Goal: Task Accomplishment & Management: Manage account settings

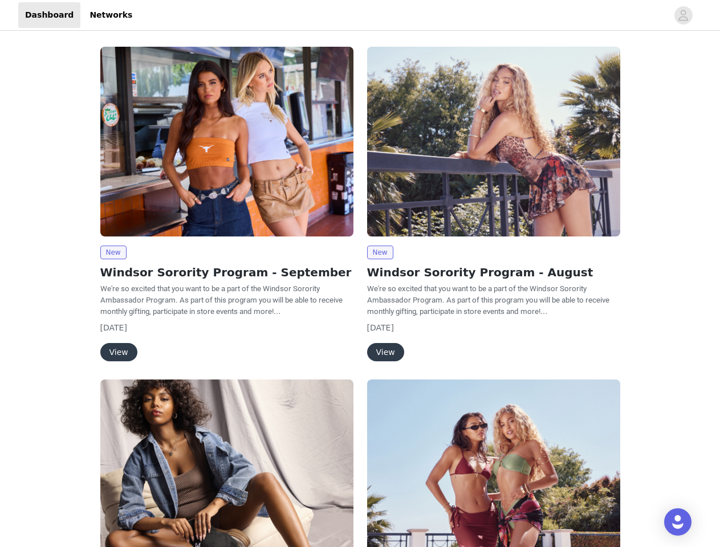
click at [360, 274] on div "New Windsor Sorority Program - August We're so excited that you want to be a pa…" at bounding box center [493, 206] width 267 height 333
click at [360, 15] on div at bounding box center [403, 15] width 528 height 26
click at [683, 15] on icon "avatar" at bounding box center [683, 15] width 11 height 18
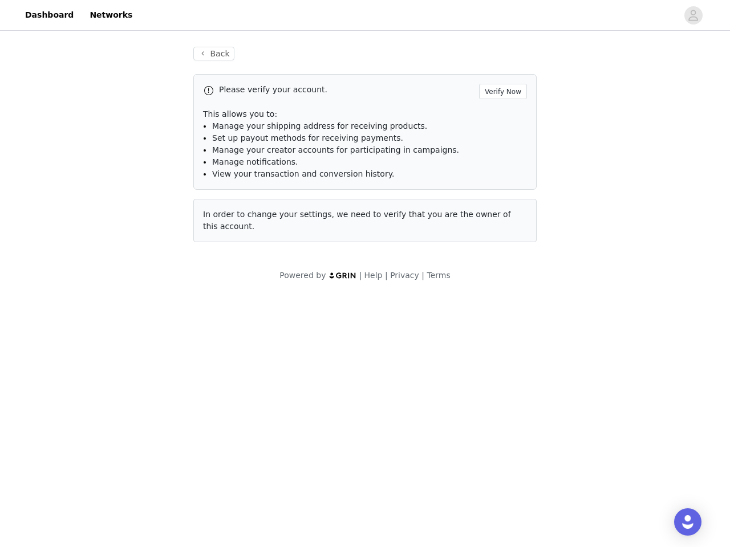
click at [113, 252] on div "Back Please verify your account. Verify Now This allows you to: Manage your shi…" at bounding box center [365, 164] width 730 height 262
click at [118, 352] on body "Dashboard Networks Back Please verify your account. Verify Now This allows you …" at bounding box center [365, 273] width 730 height 547
